Goal: Find contact information: Find contact information

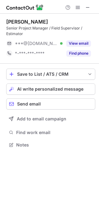
scroll to position [141, 99]
click at [20, 18] on div "David Longseth Senior Project Manager / Field Supervisor / Estimator ***@yahoo.…" at bounding box center [50, 39] width 89 height 50
click at [21, 22] on div "David Longseth" at bounding box center [27, 22] width 42 height 6
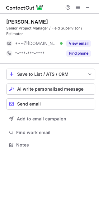
click at [21, 22] on div "David Longseth" at bounding box center [27, 22] width 42 height 6
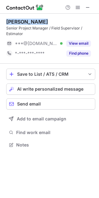
click at [21, 22] on div "David Longseth" at bounding box center [27, 22] width 42 height 6
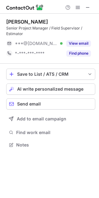
click at [95, 2] on div at bounding box center [49, 7] width 99 height 14
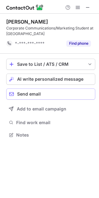
scroll to position [131, 99]
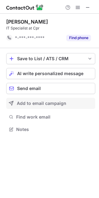
scroll to position [125, 99]
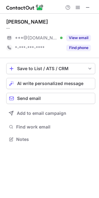
scroll to position [135, 99]
